Goal: Task Accomplishment & Management: Manage account settings

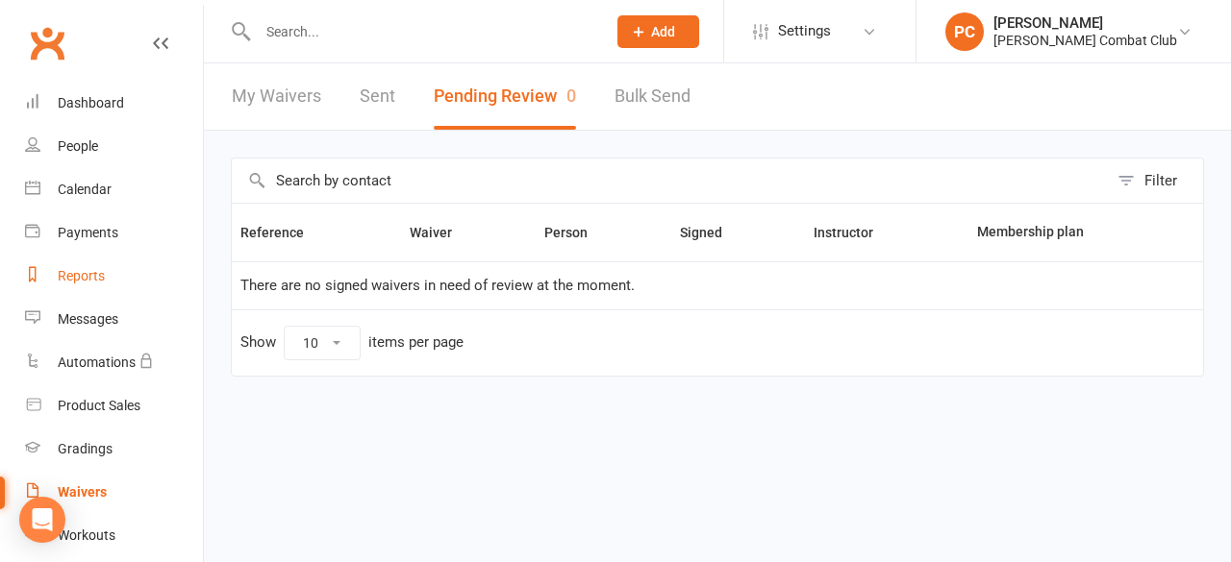
click at [82, 266] on link "Reports" at bounding box center [114, 276] width 178 height 43
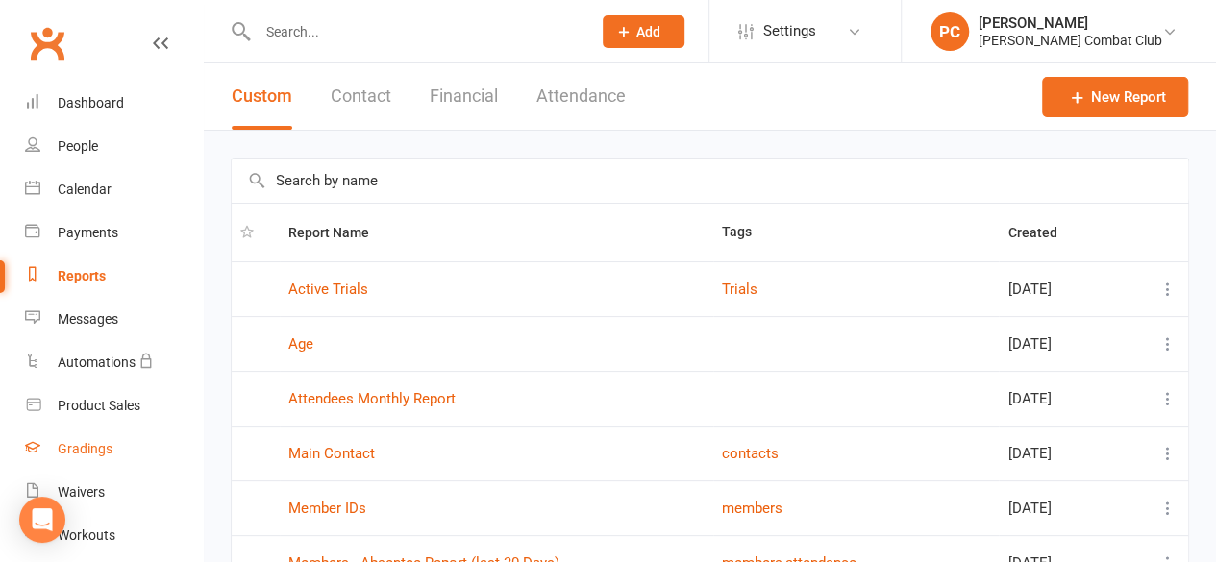
click at [104, 442] on div "Gradings" at bounding box center [85, 448] width 55 height 15
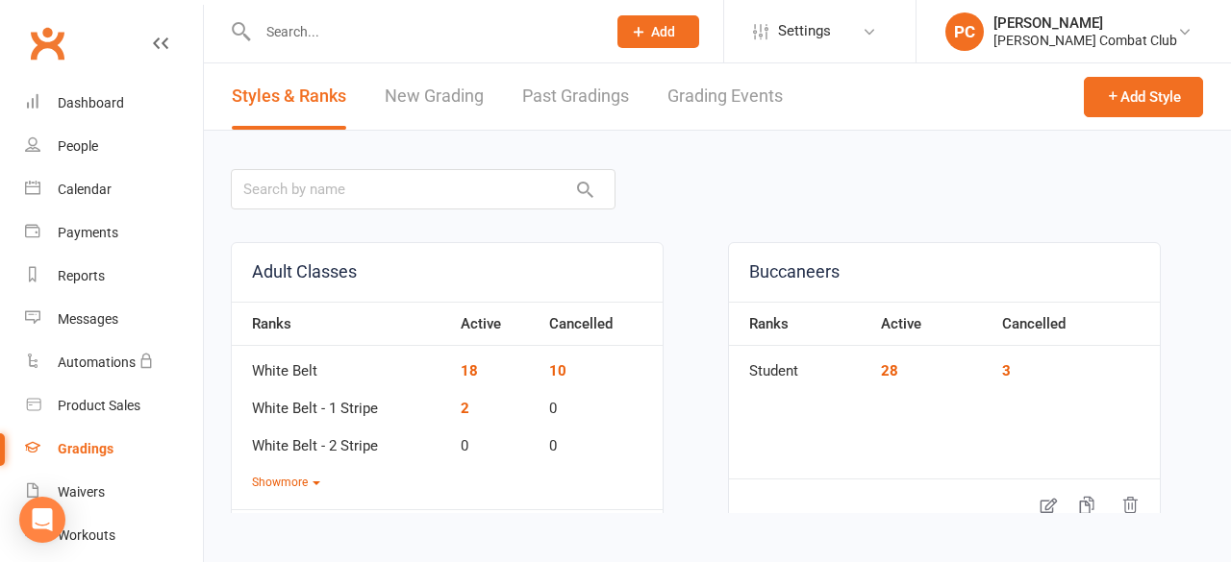
click at [437, 93] on link "New Grading" at bounding box center [434, 96] width 99 height 66
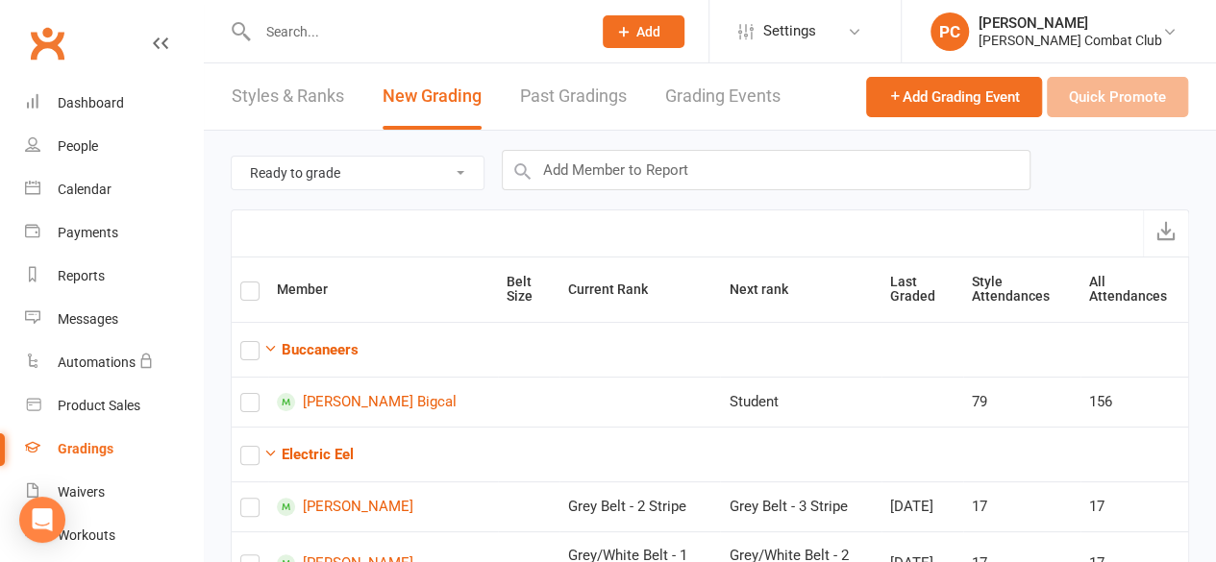
click at [468, 172] on select "Ready to grade All members enrolled in a style Active members enrolled in a sty…" at bounding box center [358, 173] width 252 height 33
select select "active_members_in_style"
click at [232, 157] on select "Ready to grade All members enrolled in a style Active members enrolled in a sty…" at bounding box center [358, 173] width 252 height 33
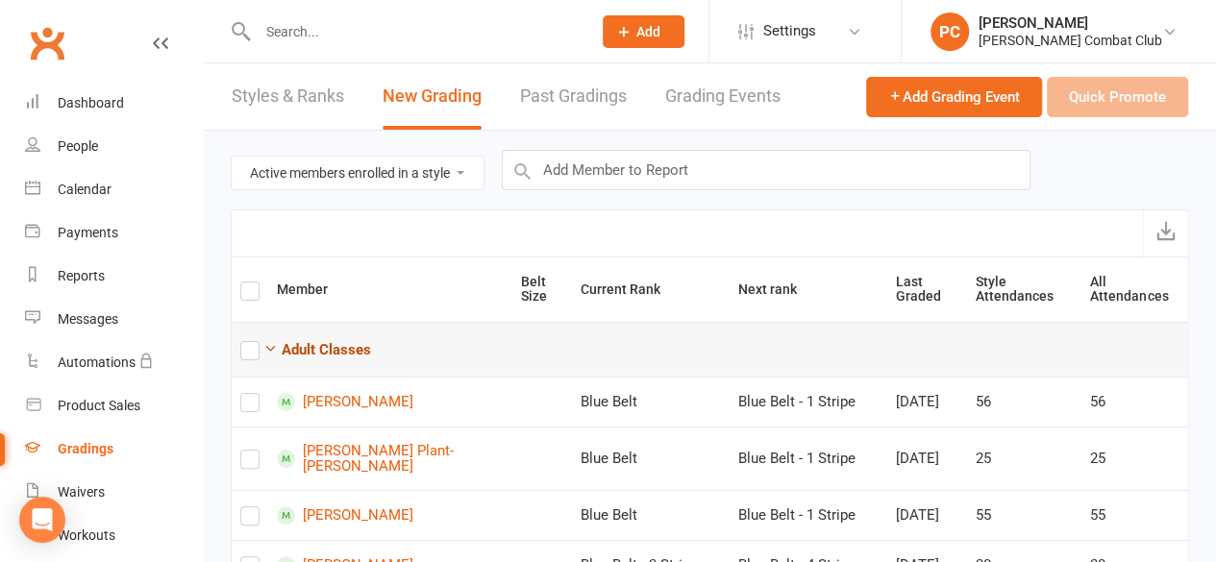
click at [269, 341] on icon "button" at bounding box center [270, 348] width 14 height 14
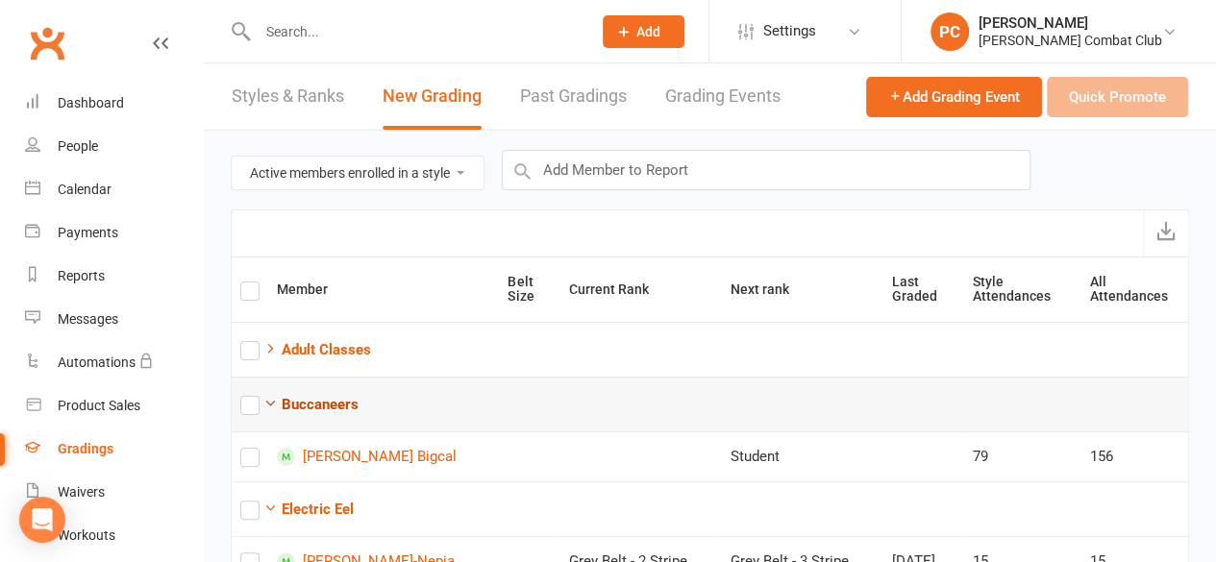
click at [273, 396] on icon "button" at bounding box center [270, 403] width 14 height 14
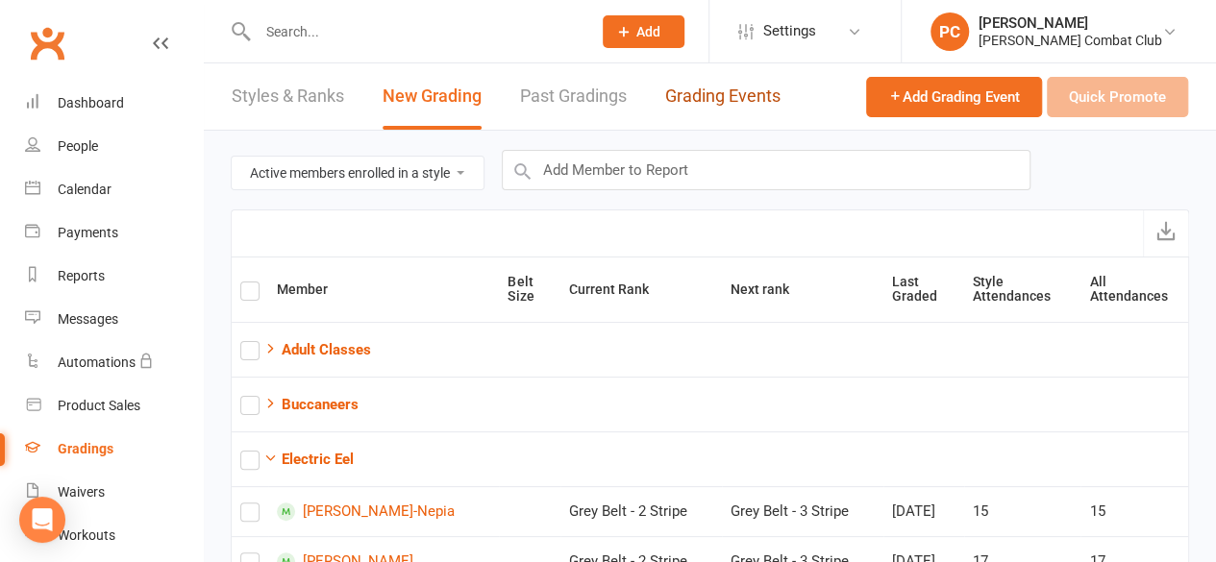
click at [746, 93] on link "Grading Events" at bounding box center [722, 96] width 115 height 66
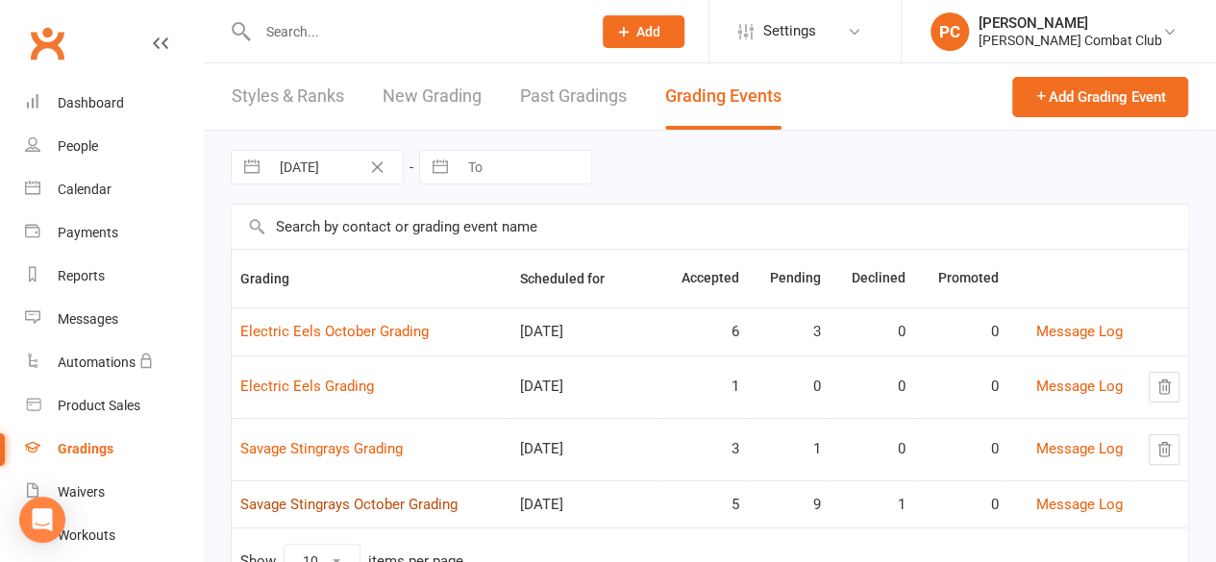
click at [411, 503] on link "Savage Stingrays October Grading" at bounding box center [348, 504] width 217 height 17
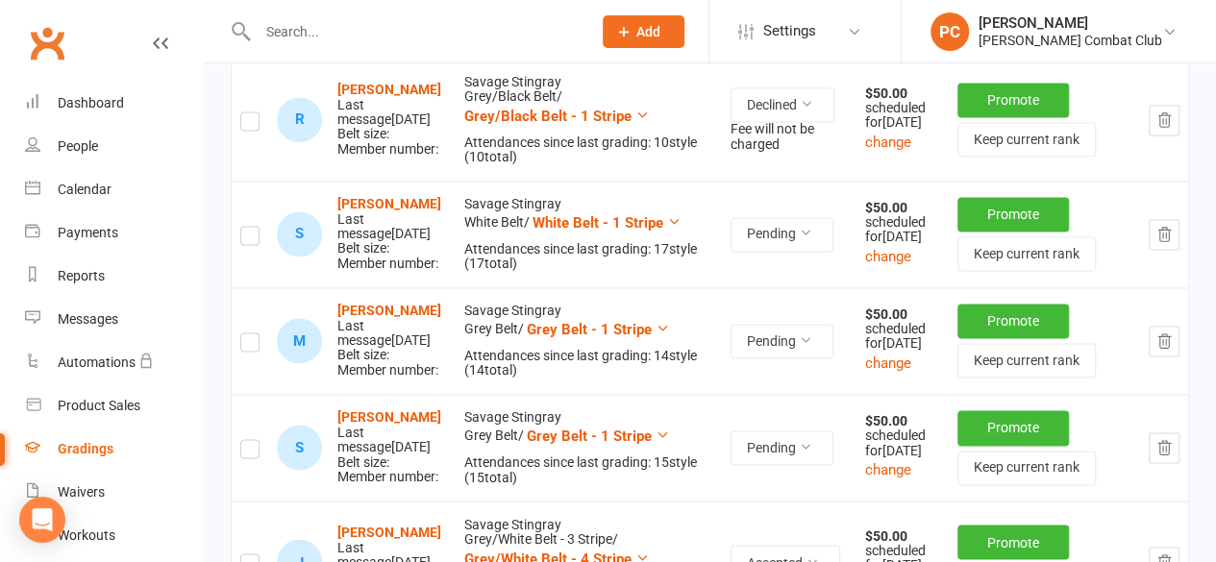
scroll to position [1346, 0]
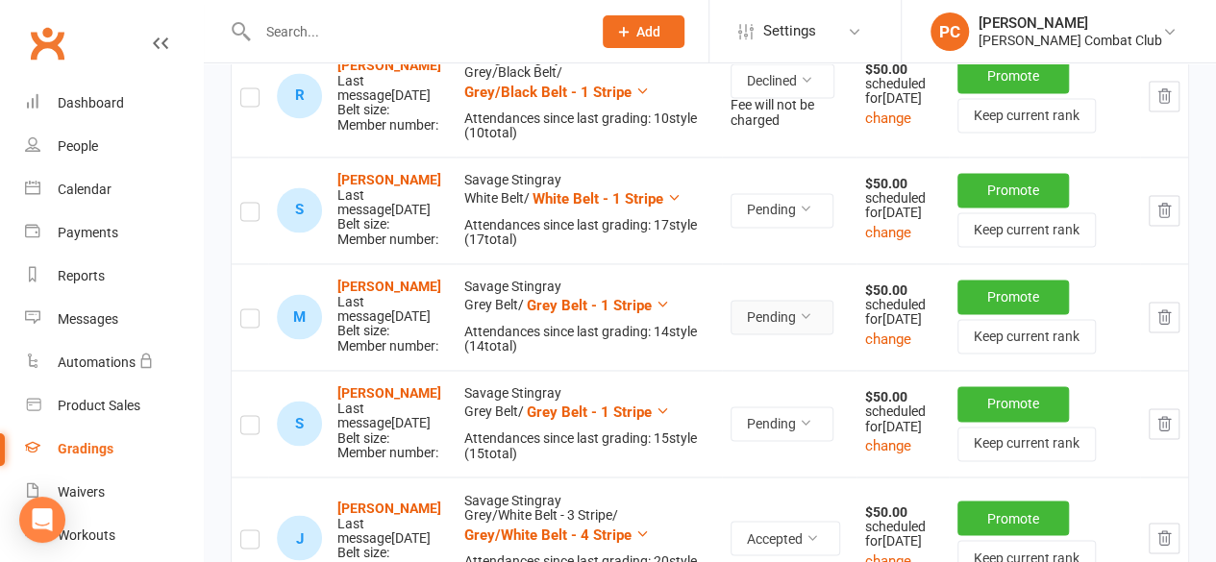
click at [803, 323] on icon at bounding box center [805, 316] width 13 height 13
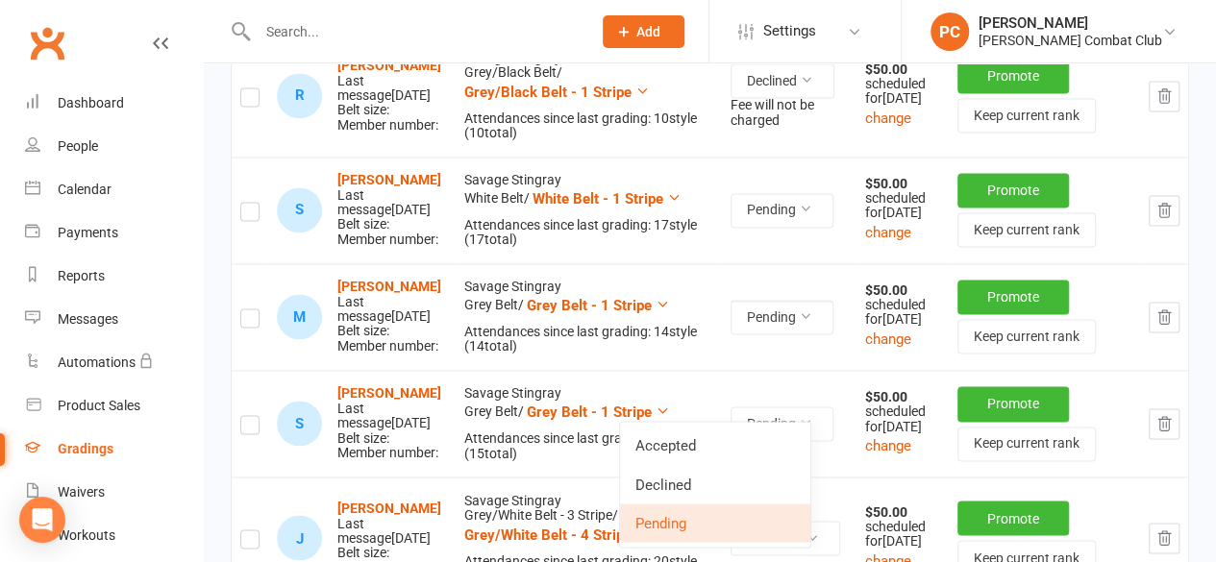
click at [826, 370] on td "Pending" at bounding box center [789, 316] width 135 height 107
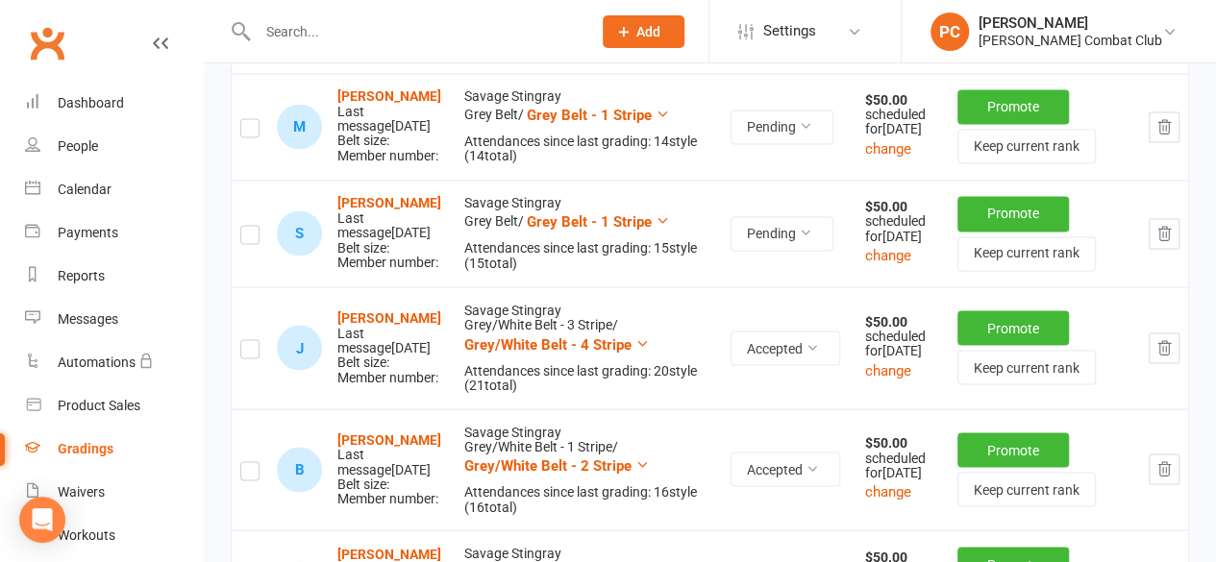
scroll to position [1538, 0]
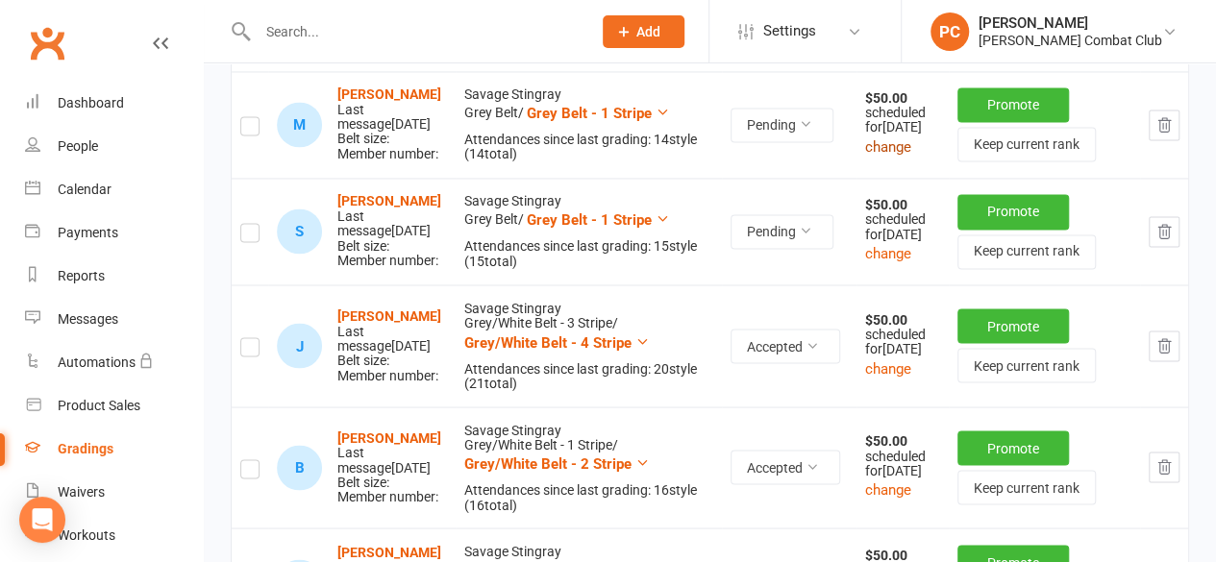
click at [893, 159] on button "change" at bounding box center [888, 147] width 46 height 23
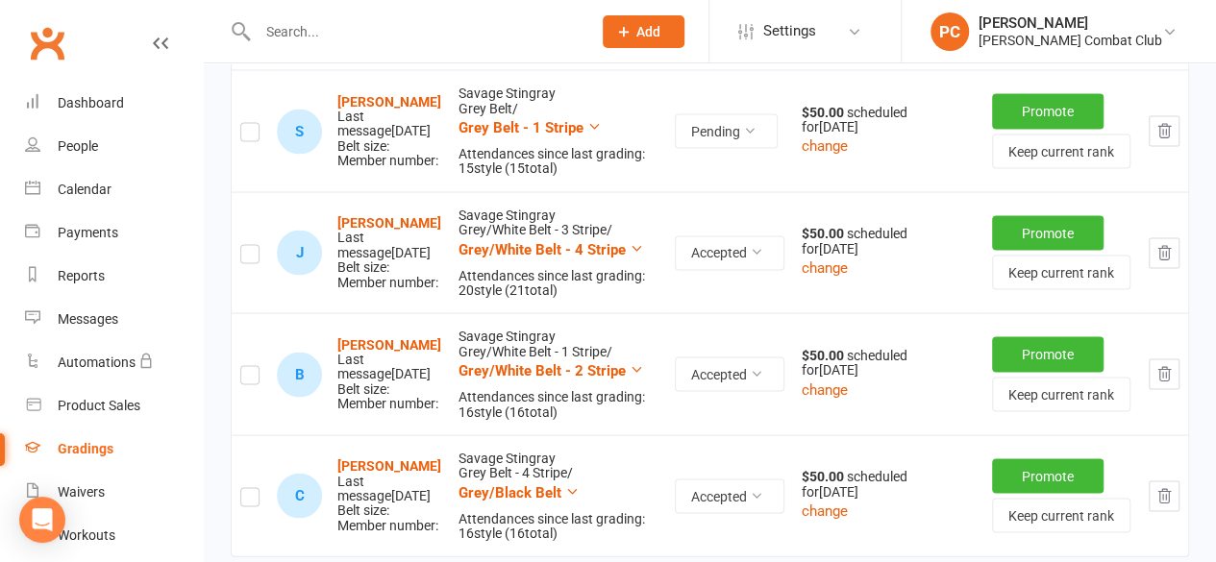
scroll to position [1731, 0]
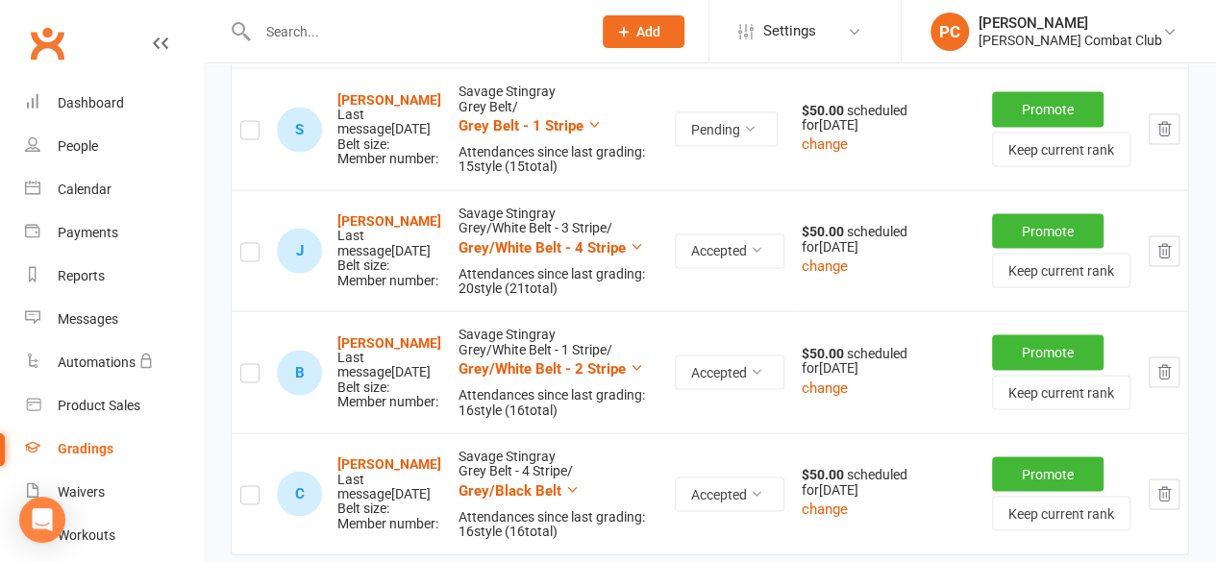
drag, startPoint x: 826, startPoint y: 334, endPoint x: 786, endPoint y: 332, distance: 40.4
type input "0"
click at [826, 52] on button "Save" at bounding box center [833, 34] width 62 height 35
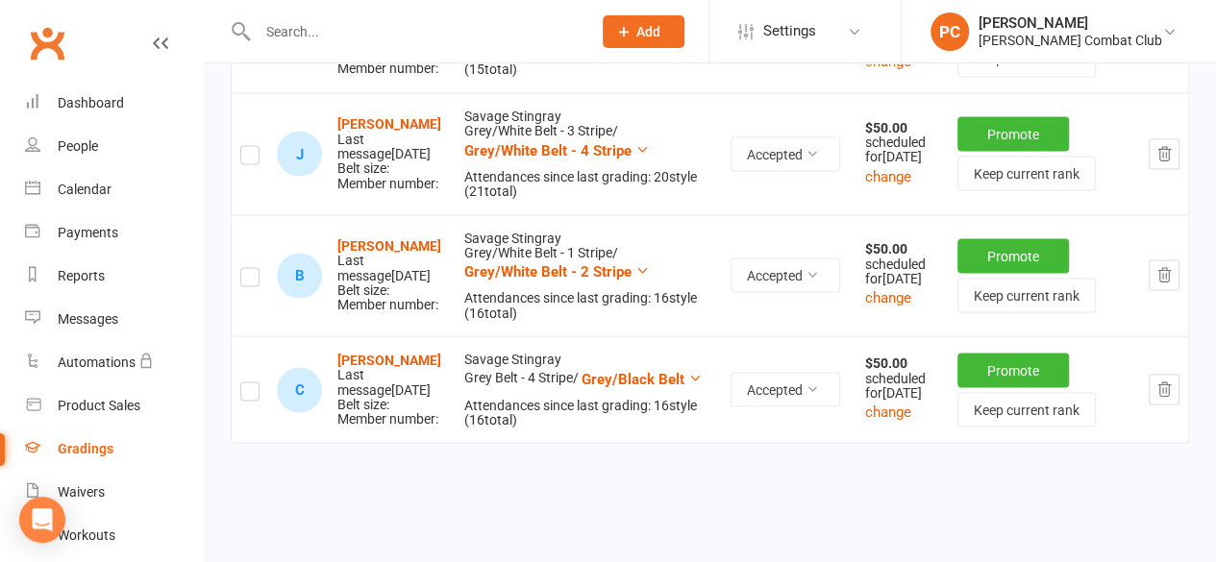
scroll to position [1460, 0]
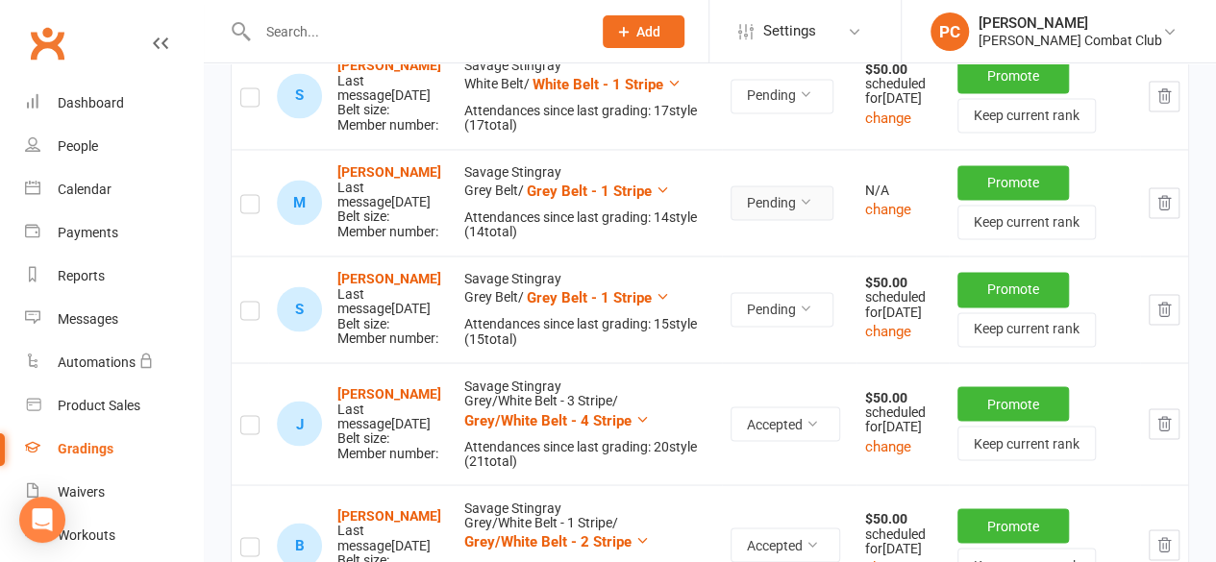
click at [799, 209] on icon at bounding box center [805, 201] width 13 height 13
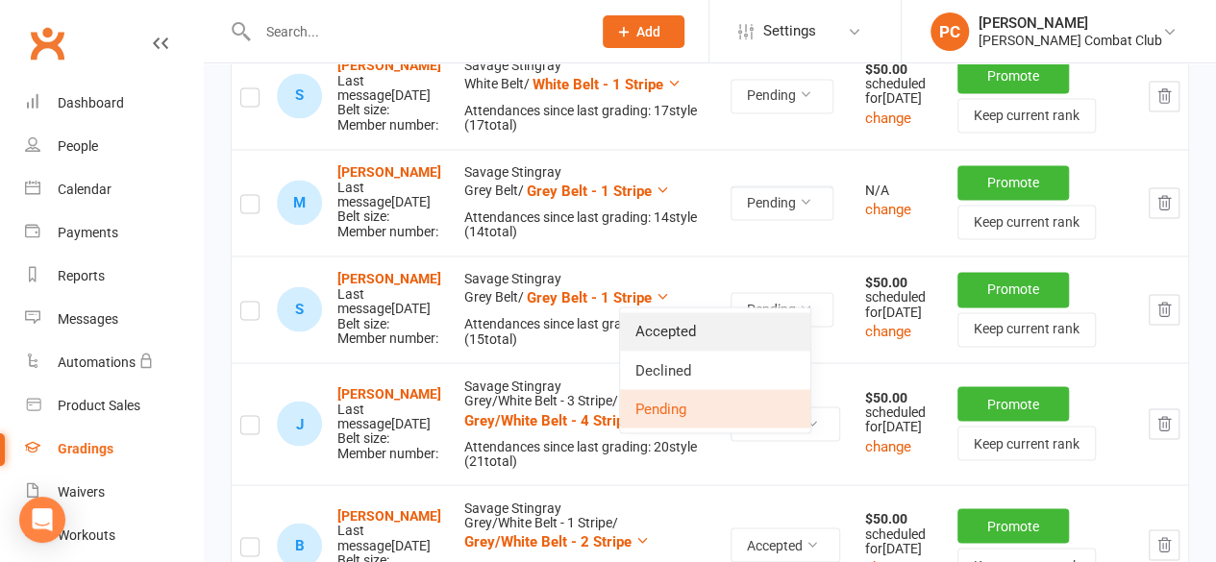
click at [759, 323] on link "Accepted" at bounding box center [715, 331] width 190 height 38
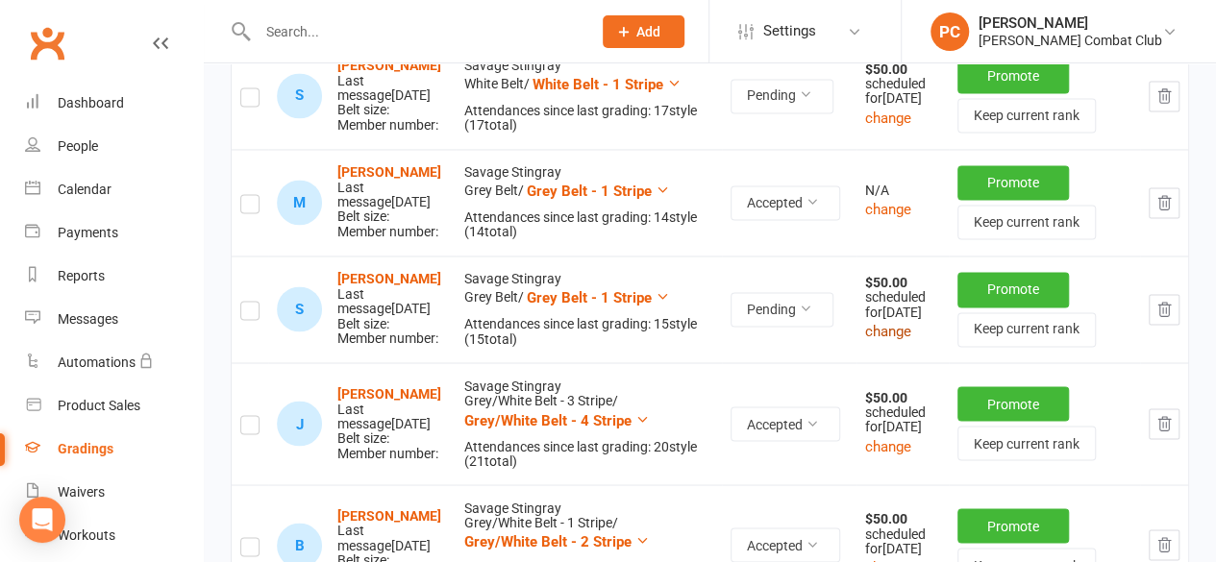
click at [891, 343] on button "change" at bounding box center [888, 331] width 46 height 23
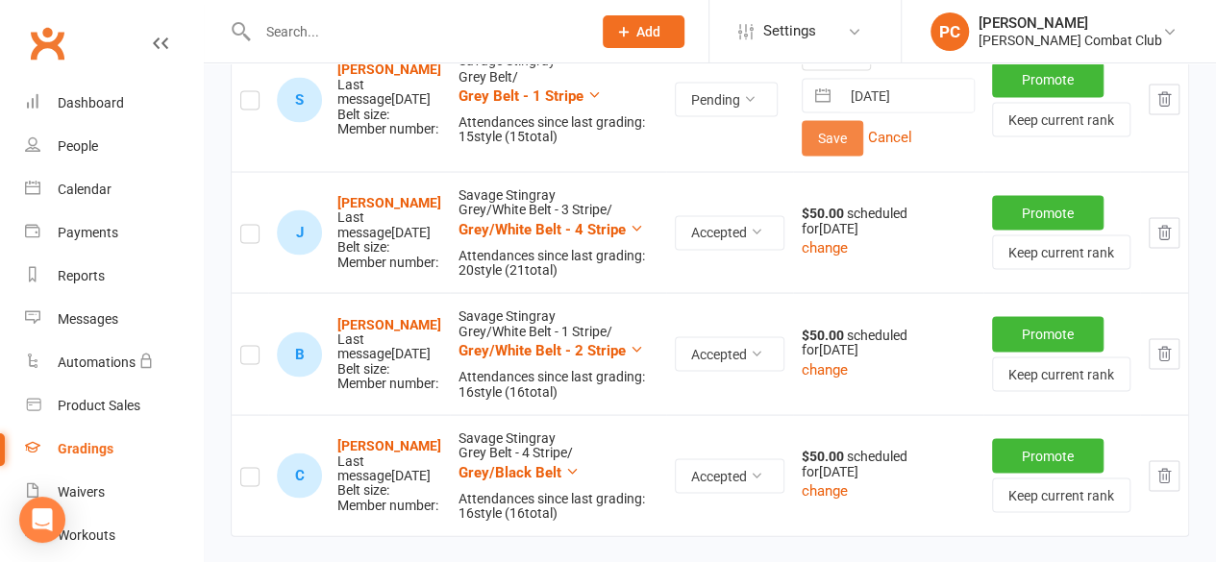
scroll to position [1845, 0]
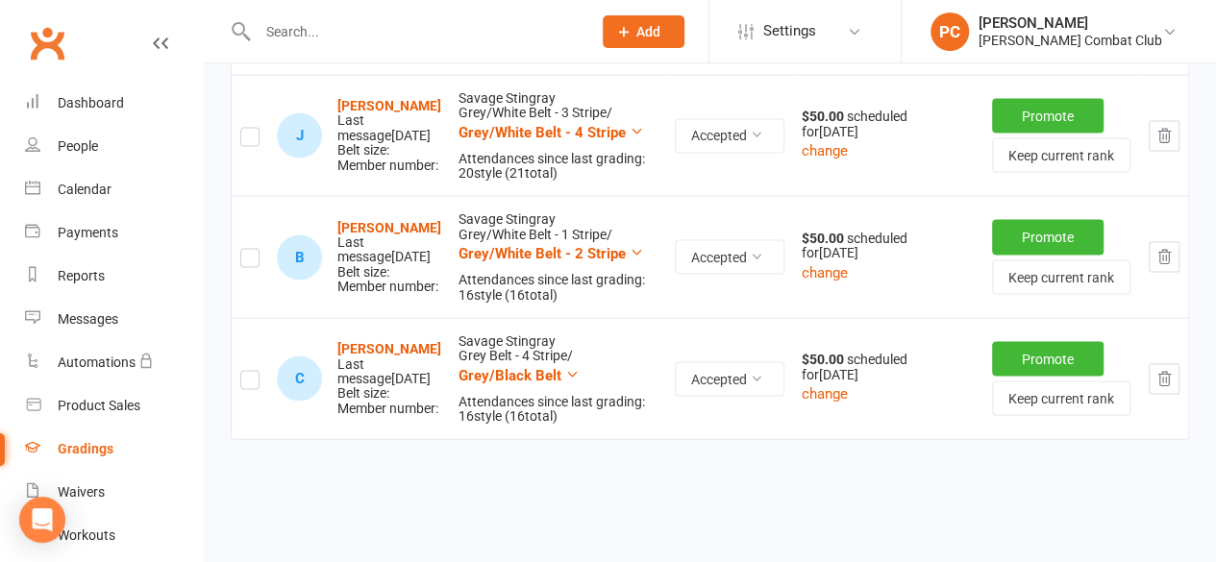
drag, startPoint x: 831, startPoint y: 388, endPoint x: 786, endPoint y: 383, distance: 44.6
click at [793, 74] on td "50 by Credit card 17 Oct 2025 Navigate forward to interact with the calendar an…" at bounding box center [888, 2] width 190 height 144
type input "0"
click at [766, 74] on td "Pending" at bounding box center [729, 2] width 127 height 144
click at [821, 59] on button "Save" at bounding box center [833, 41] width 62 height 35
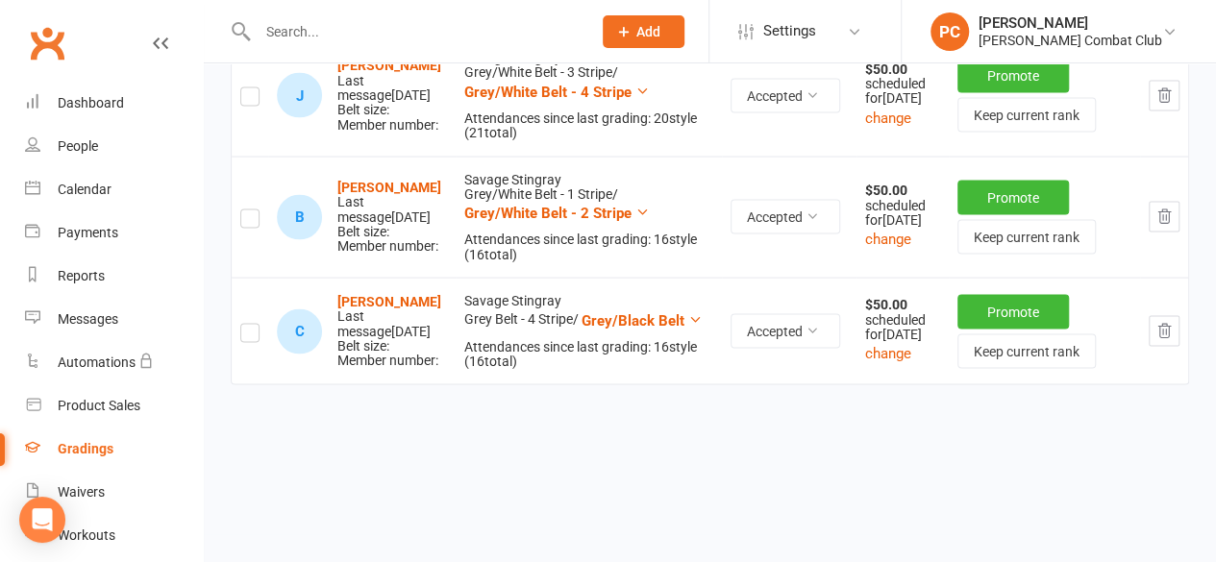
scroll to position [1596, 0]
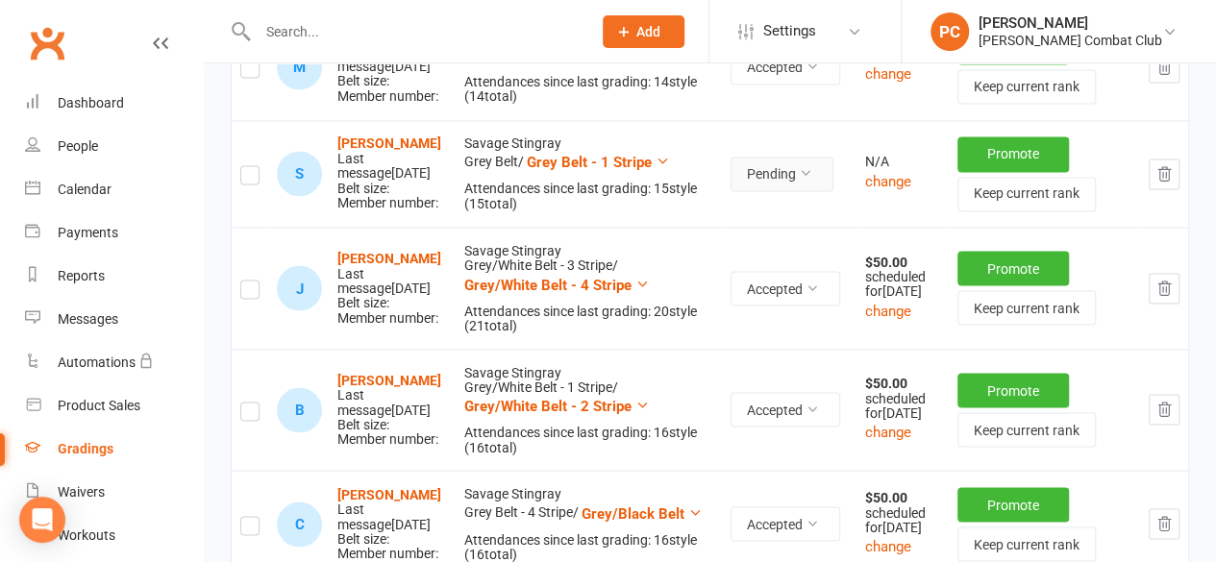
click at [802, 180] on icon at bounding box center [805, 172] width 13 height 13
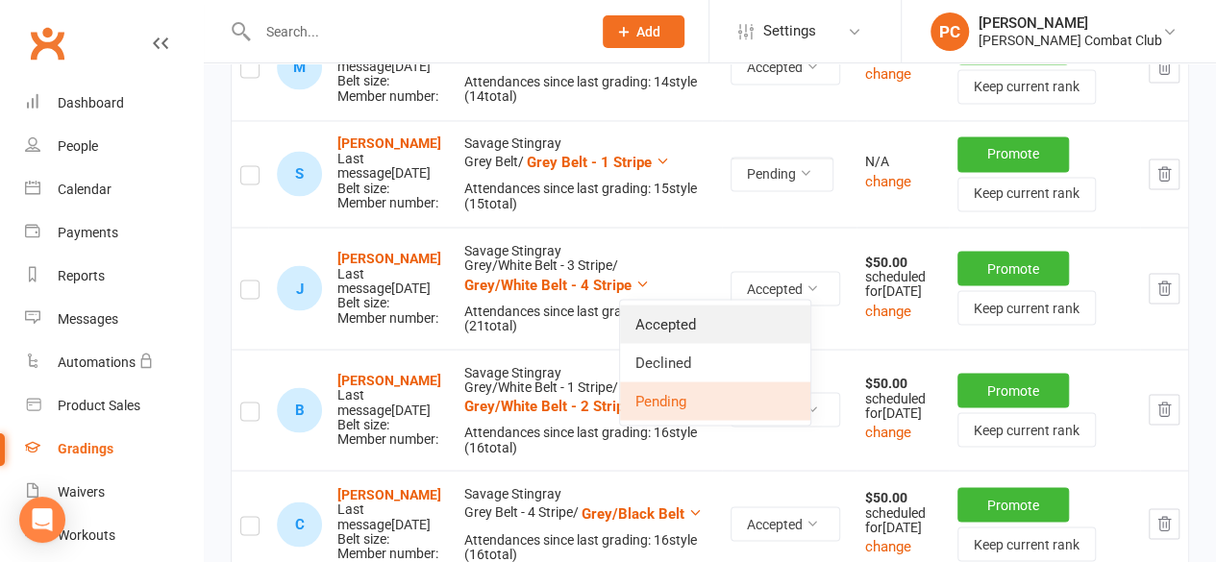
click at [747, 312] on link "Accepted" at bounding box center [715, 324] width 190 height 38
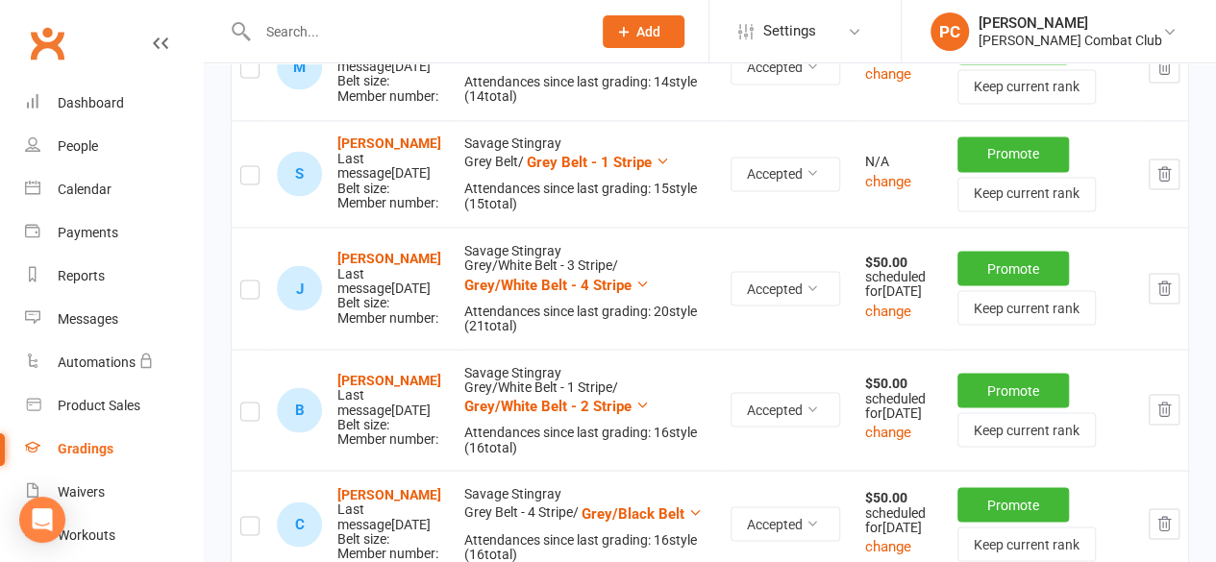
click at [827, 227] on td "Accepted" at bounding box center [789, 173] width 135 height 107
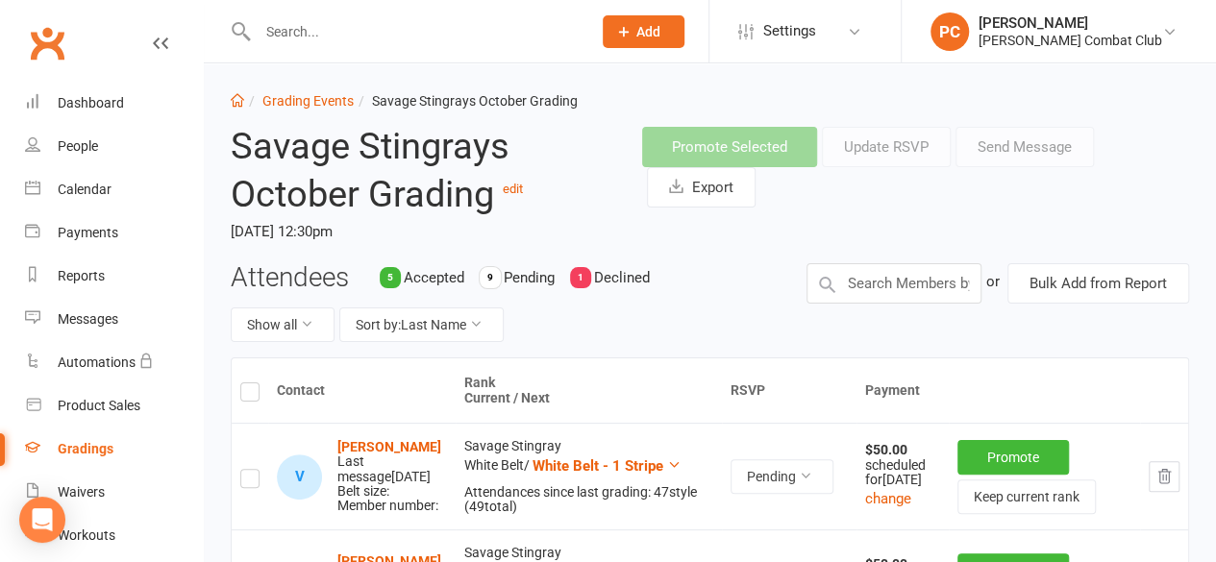
scroll to position [0, 0]
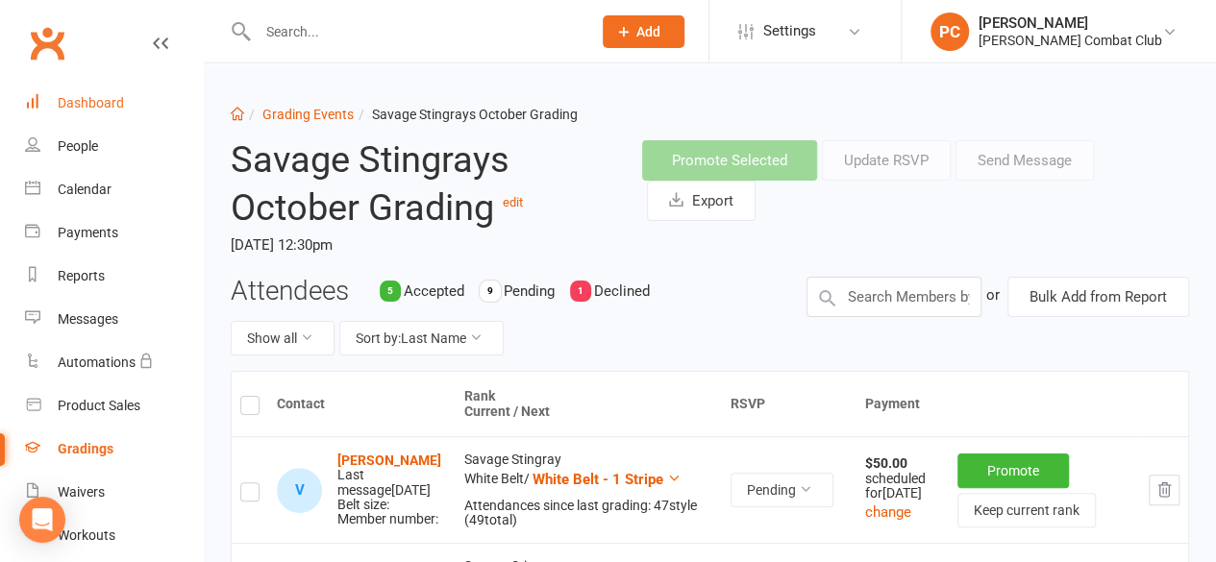
click at [79, 98] on div "Dashboard" at bounding box center [91, 102] width 66 height 15
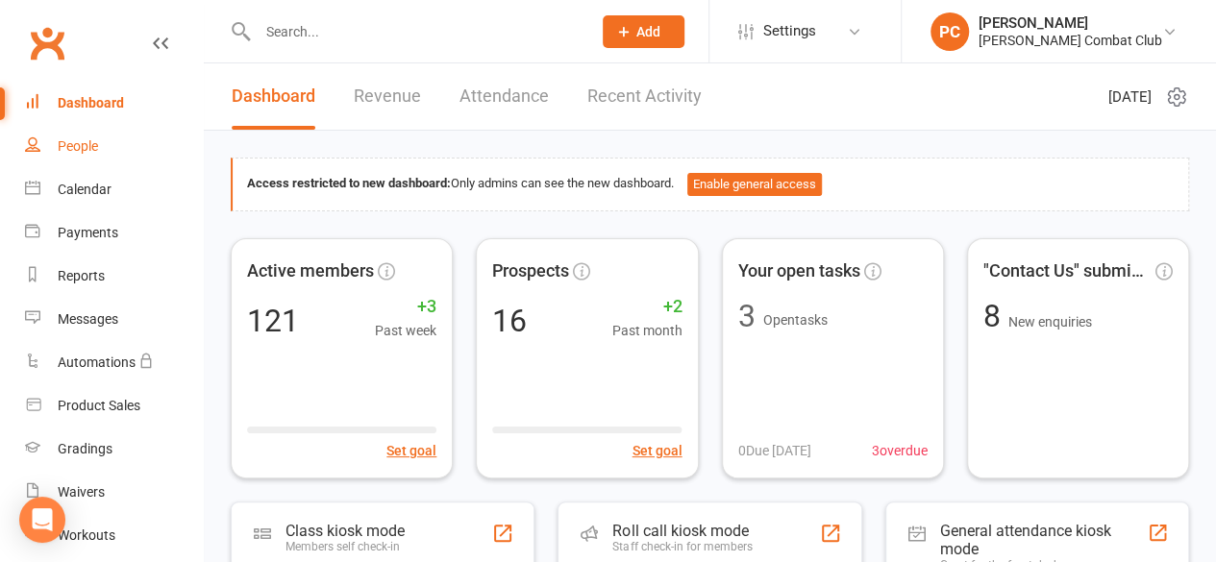
click at [75, 142] on div "People" at bounding box center [78, 145] width 40 height 15
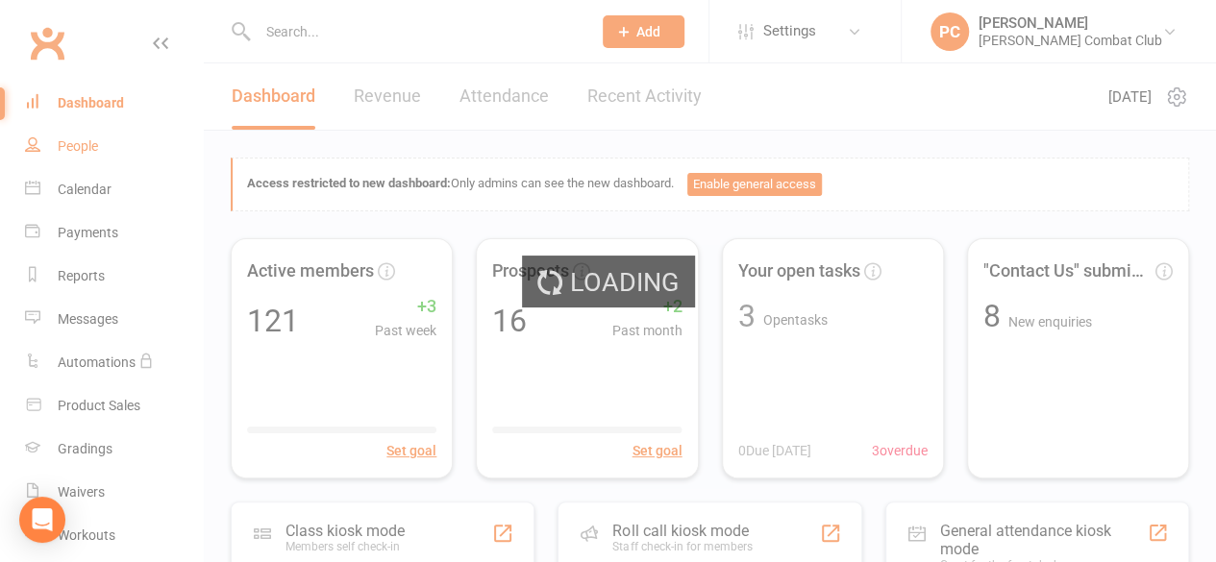
select select "100"
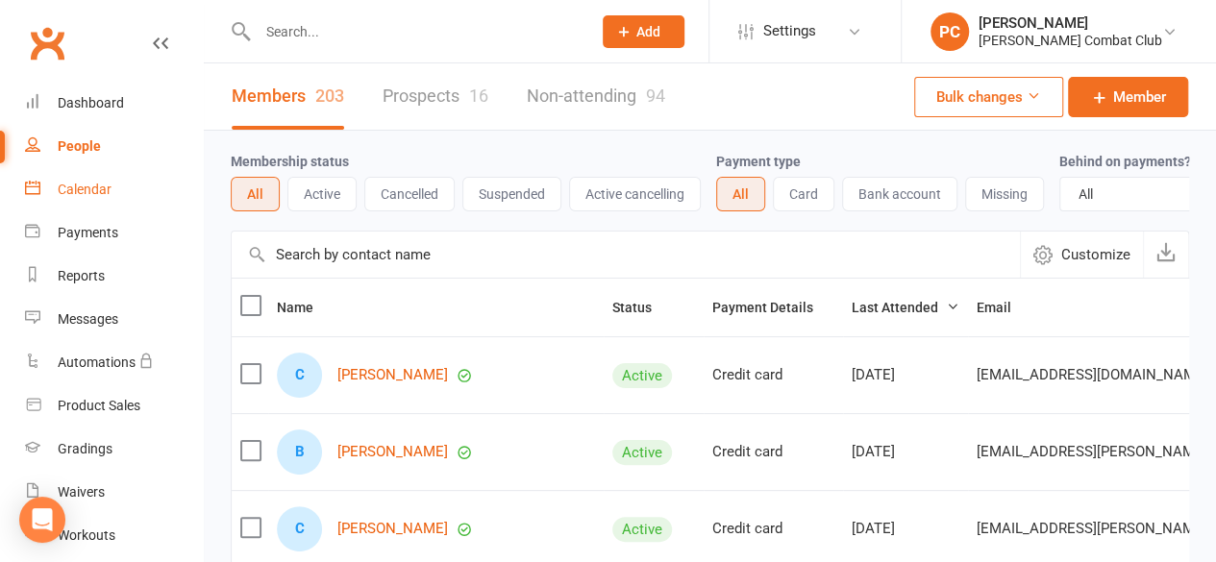
click at [88, 186] on div "Calendar" at bounding box center [85, 189] width 54 height 15
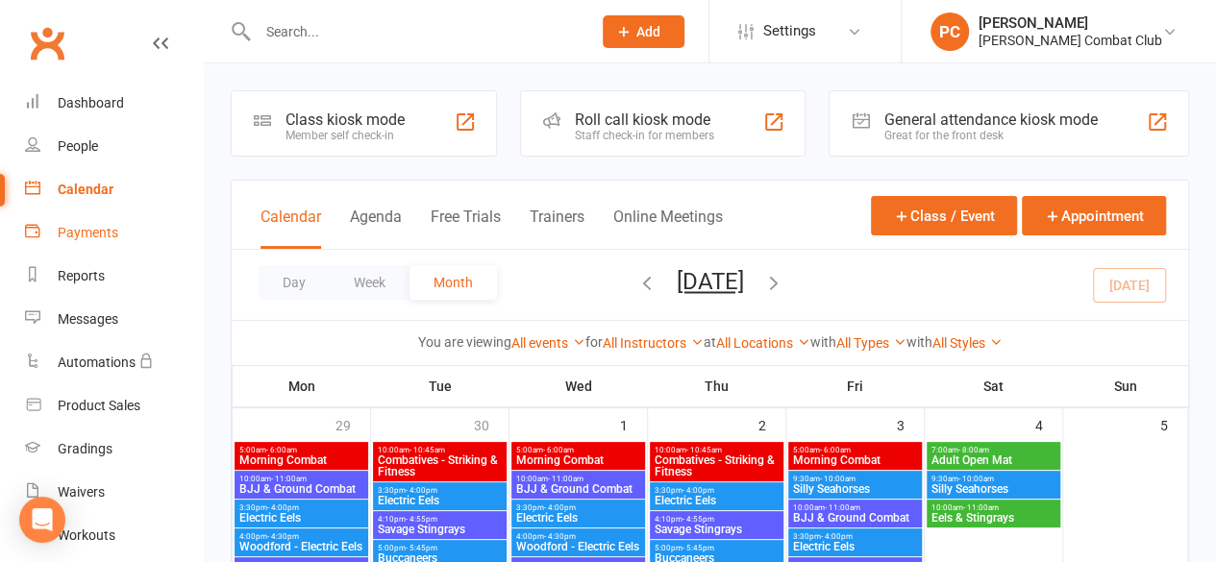
click at [101, 227] on div "Payments" at bounding box center [88, 232] width 61 height 15
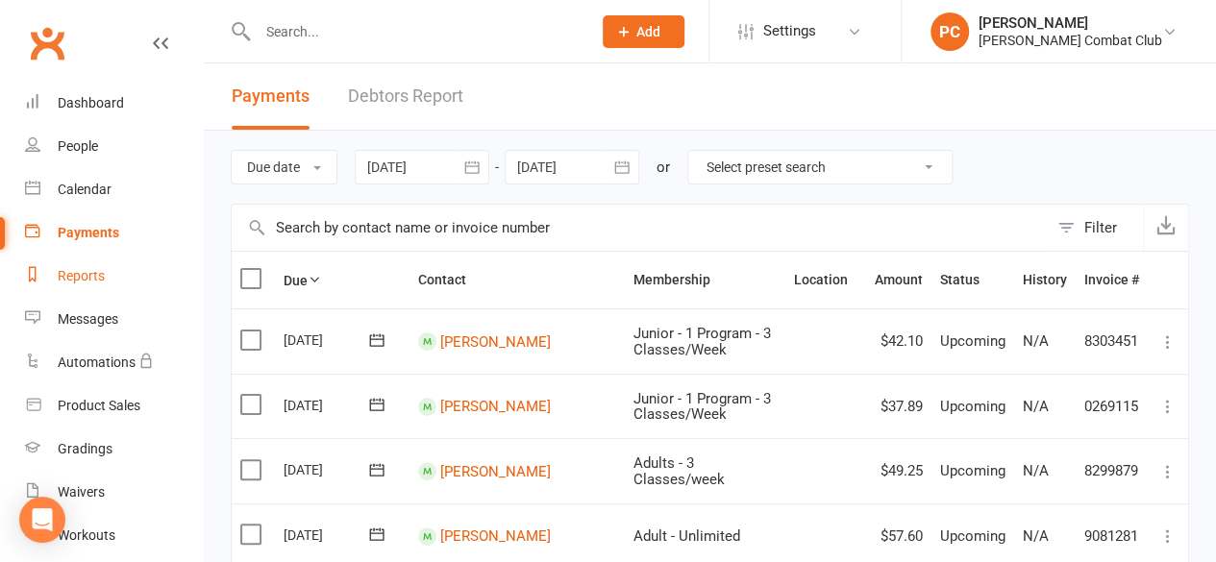
click at [89, 278] on div "Reports" at bounding box center [81, 275] width 47 height 15
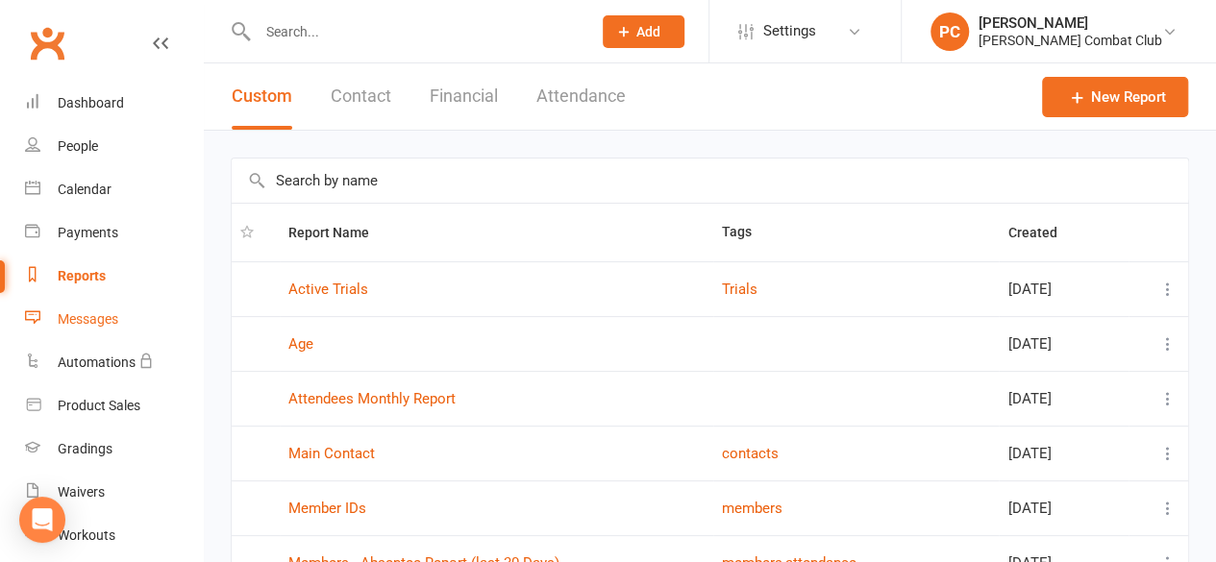
click at [90, 312] on div "Messages" at bounding box center [88, 319] width 61 height 15
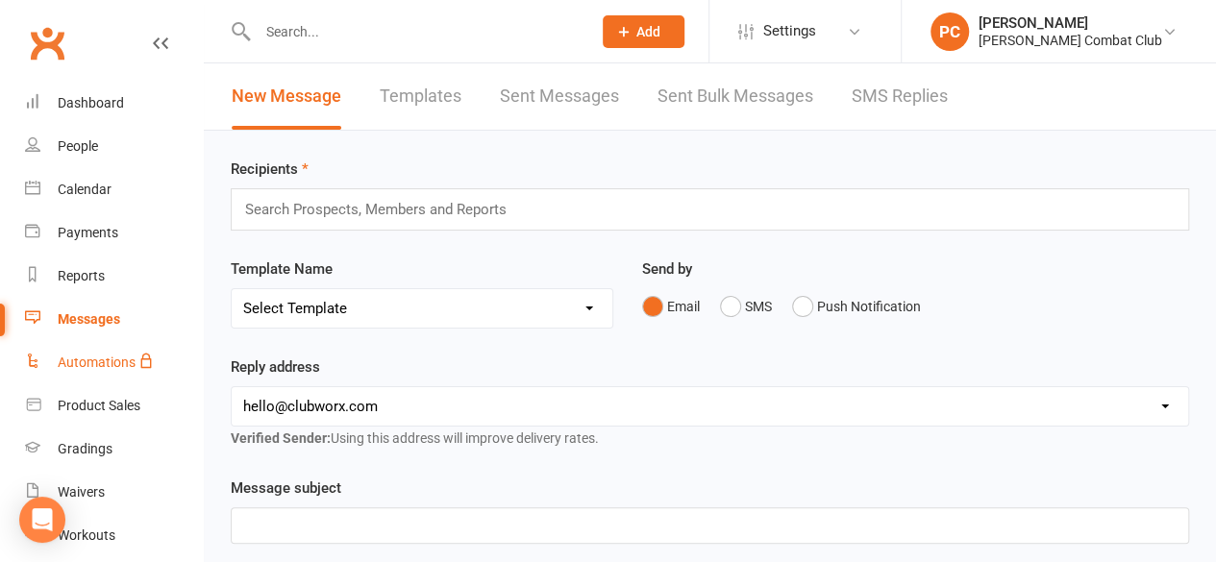
click at [105, 359] on div "Automations" at bounding box center [97, 362] width 78 height 15
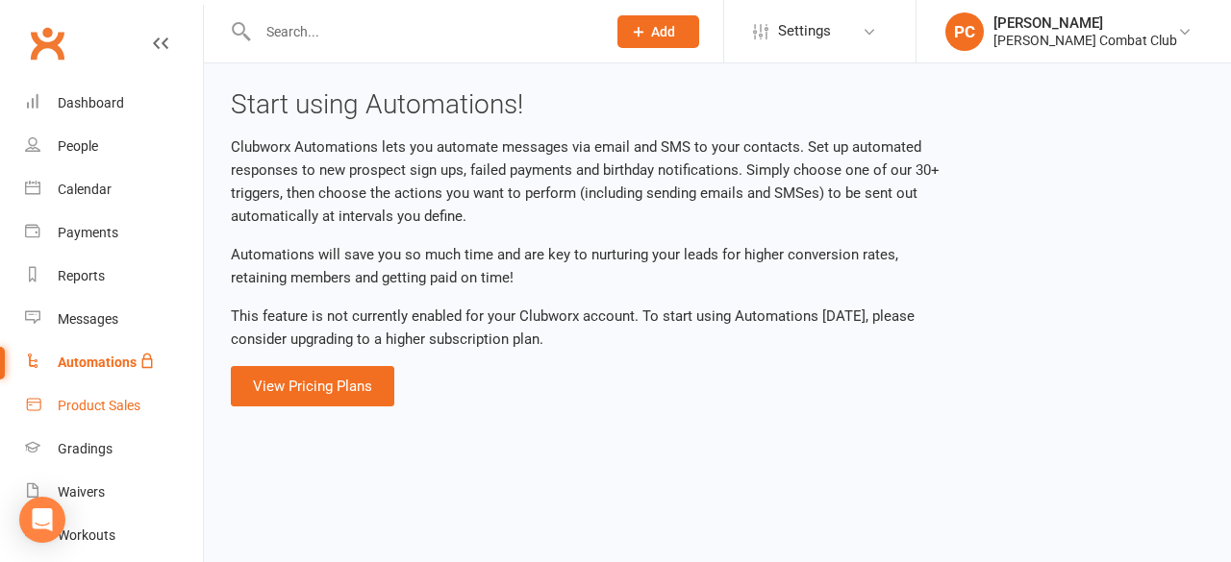
click at [78, 395] on link "Product Sales" at bounding box center [114, 406] width 178 height 43
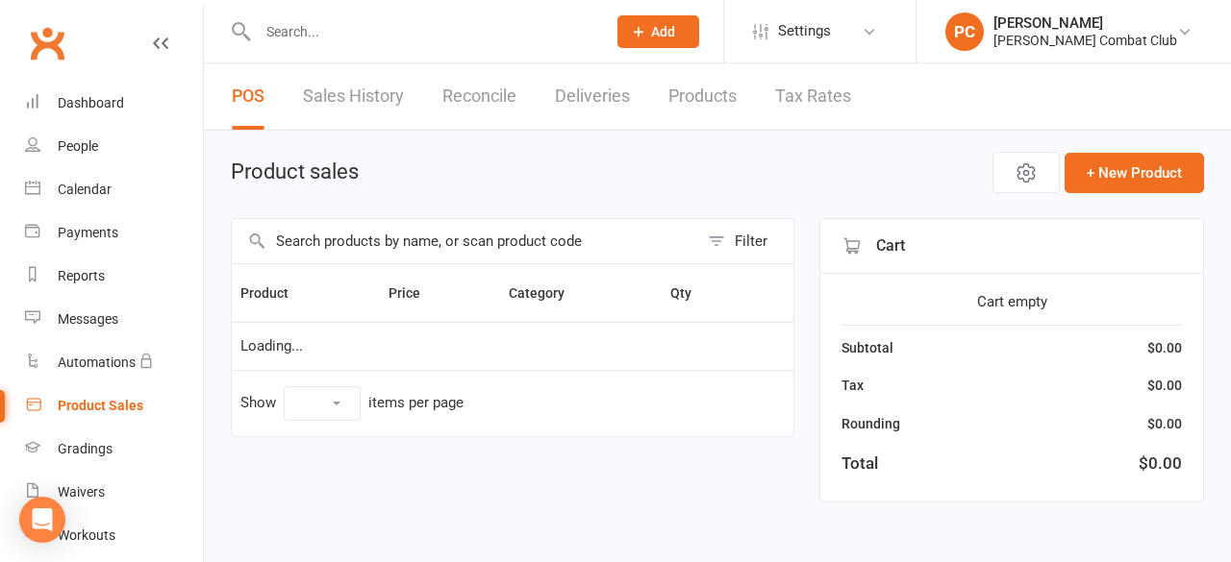
select select "100"
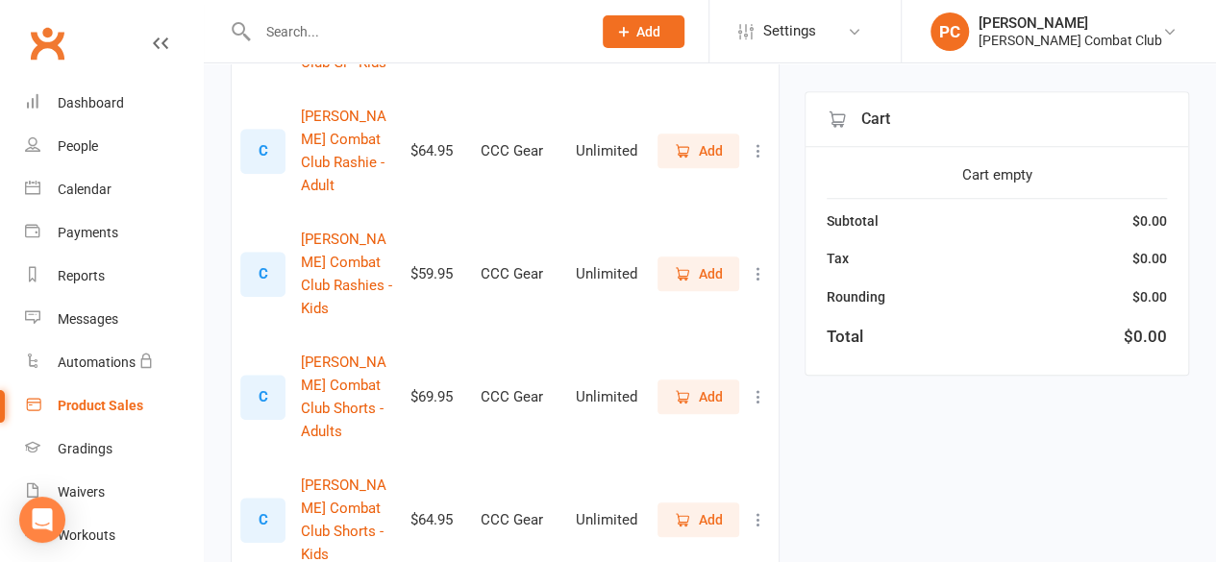
scroll to position [673, 0]
